Goal: Task Accomplishment & Management: Use online tool/utility

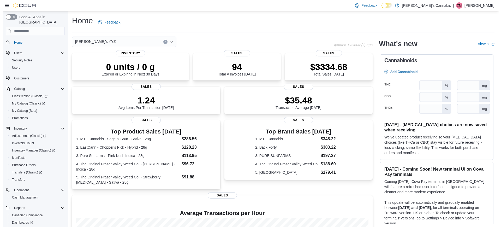
scroll to position [27, 0]
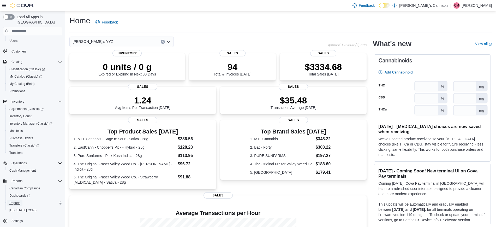
click at [16, 201] on span "Reports" at bounding box center [14, 203] width 11 height 4
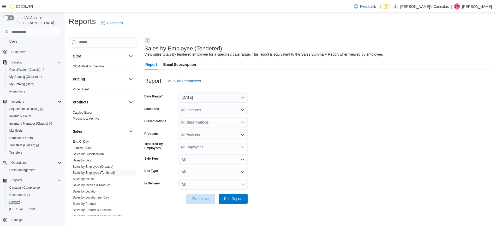
scroll to position [287, 0]
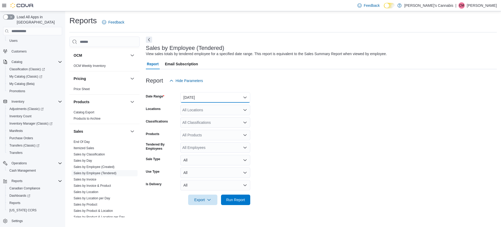
click at [219, 97] on button "[DATE]" at bounding box center [215, 97] width 70 height 10
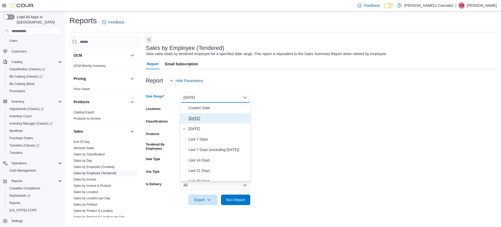
click at [211, 117] on span "[DATE]" at bounding box center [218, 118] width 59 height 6
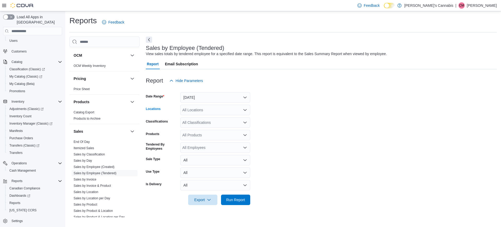
click at [211, 106] on div "All Locations" at bounding box center [215, 110] width 70 height 10
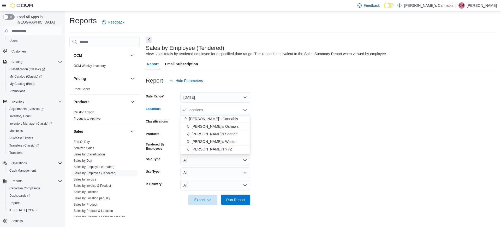
click at [206, 148] on span "[PERSON_NAME]'s YYZ" at bounding box center [212, 148] width 41 height 5
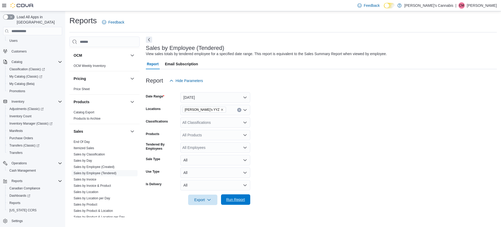
click at [234, 198] on span "Run Report" at bounding box center [235, 199] width 19 height 5
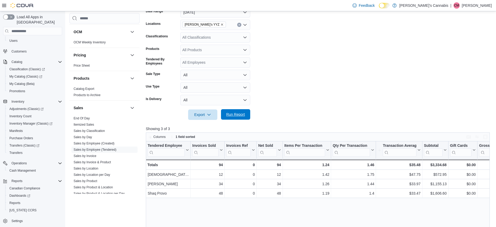
scroll to position [86, 0]
